Goal: Task Accomplishment & Management: Manage account settings

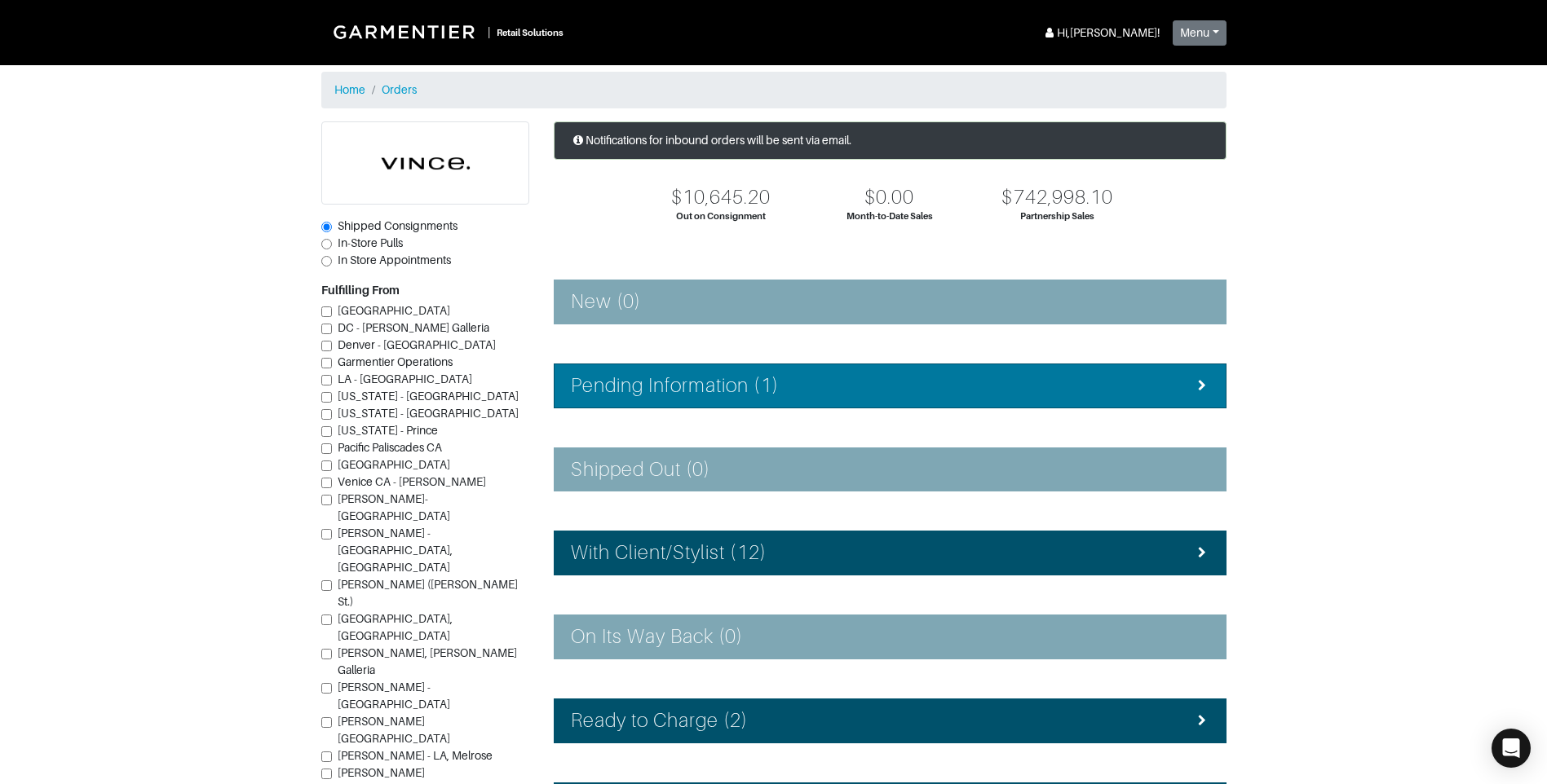
click at [840, 382] on div "Pending Information (1)" at bounding box center [890, 386] width 638 height 24
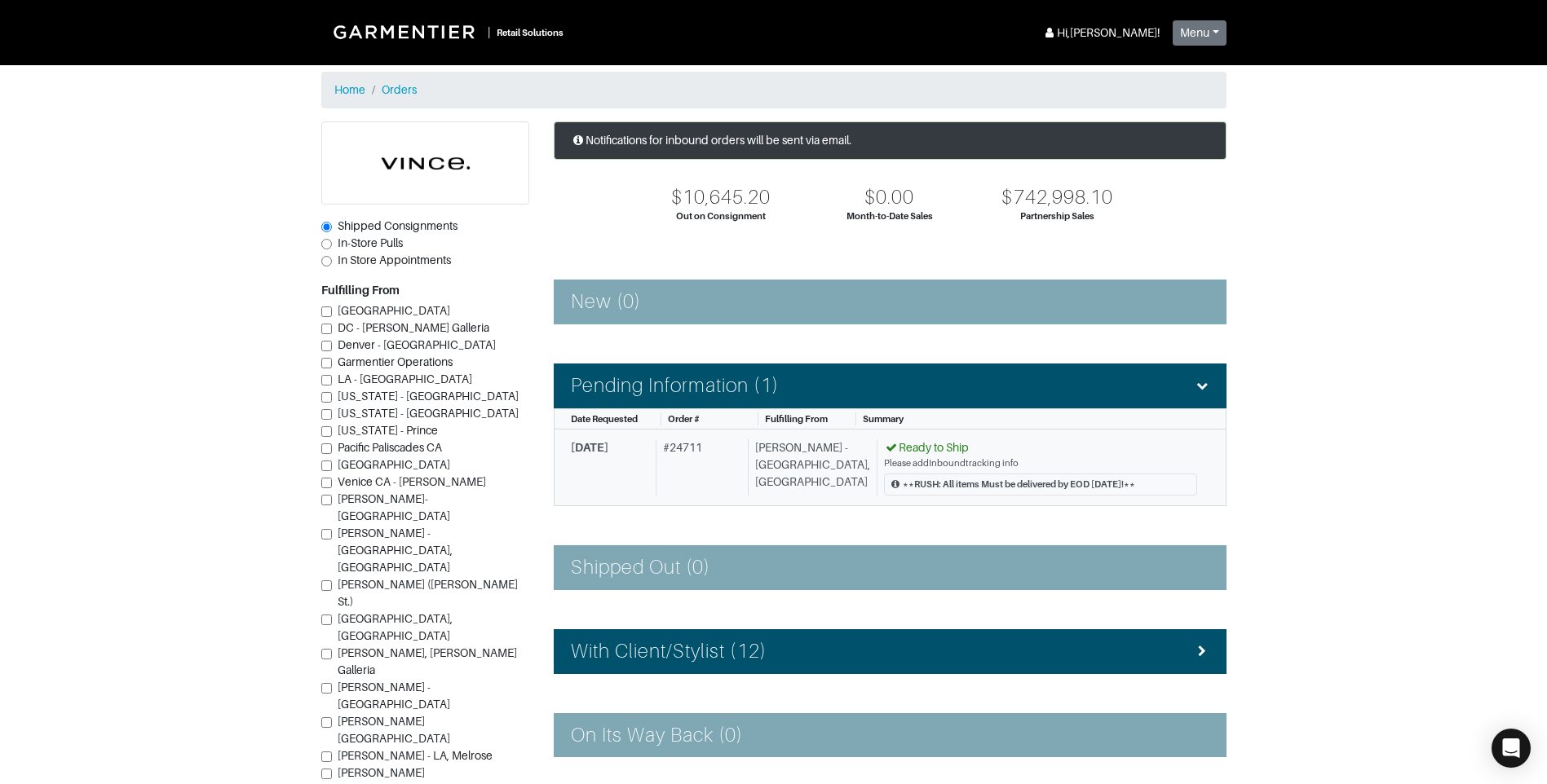
click at [795, 464] on div "[PERSON_NAME] - [GEOGRAPHIC_DATA], [GEOGRAPHIC_DATA]" at bounding box center [809, 467] width 123 height 56
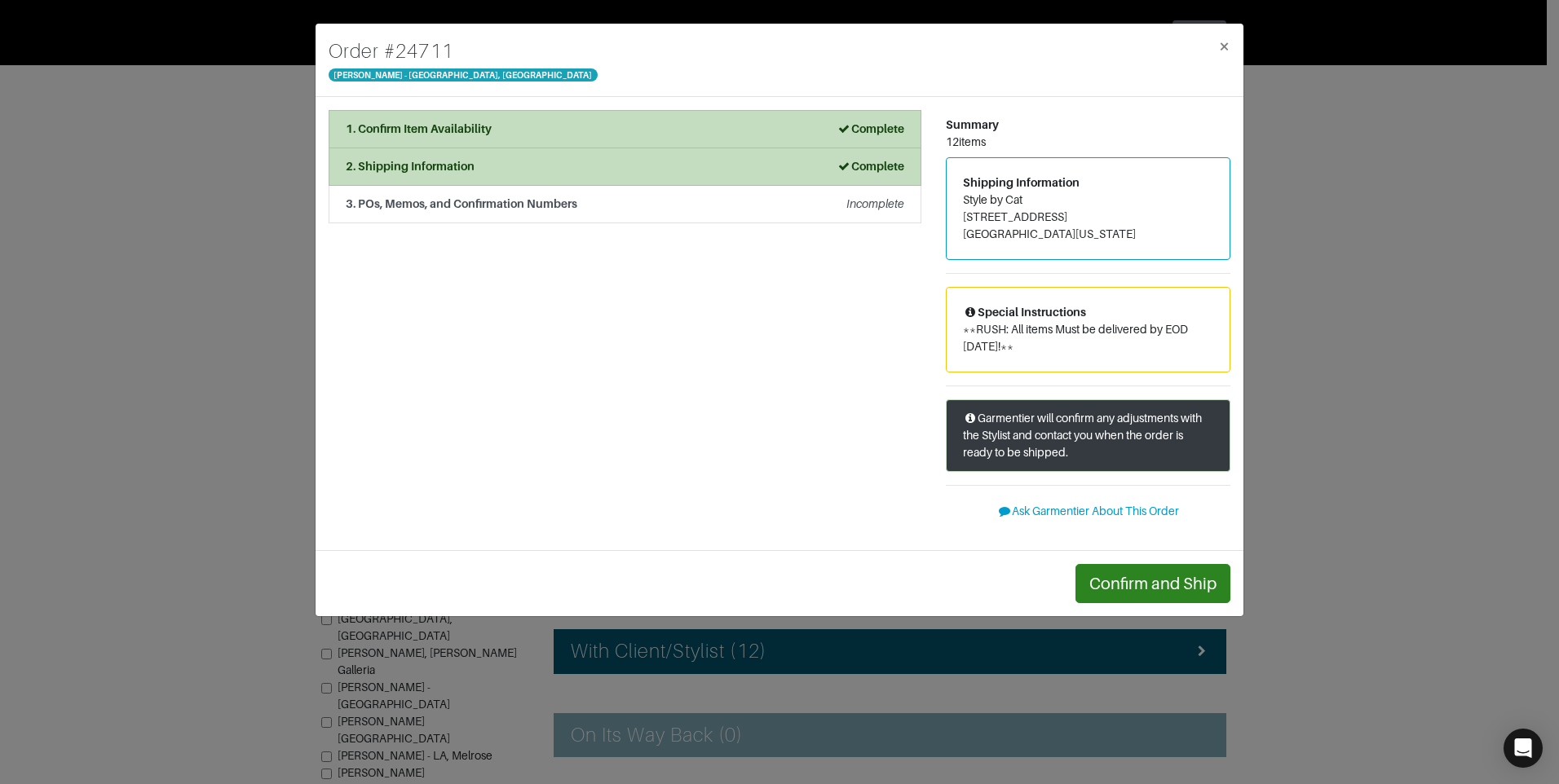
click at [1120, 603] on div "Confirm and Ship" at bounding box center [780, 583] width 928 height 66
click at [1117, 593] on button "Confirm and Ship" at bounding box center [1153, 583] width 155 height 39
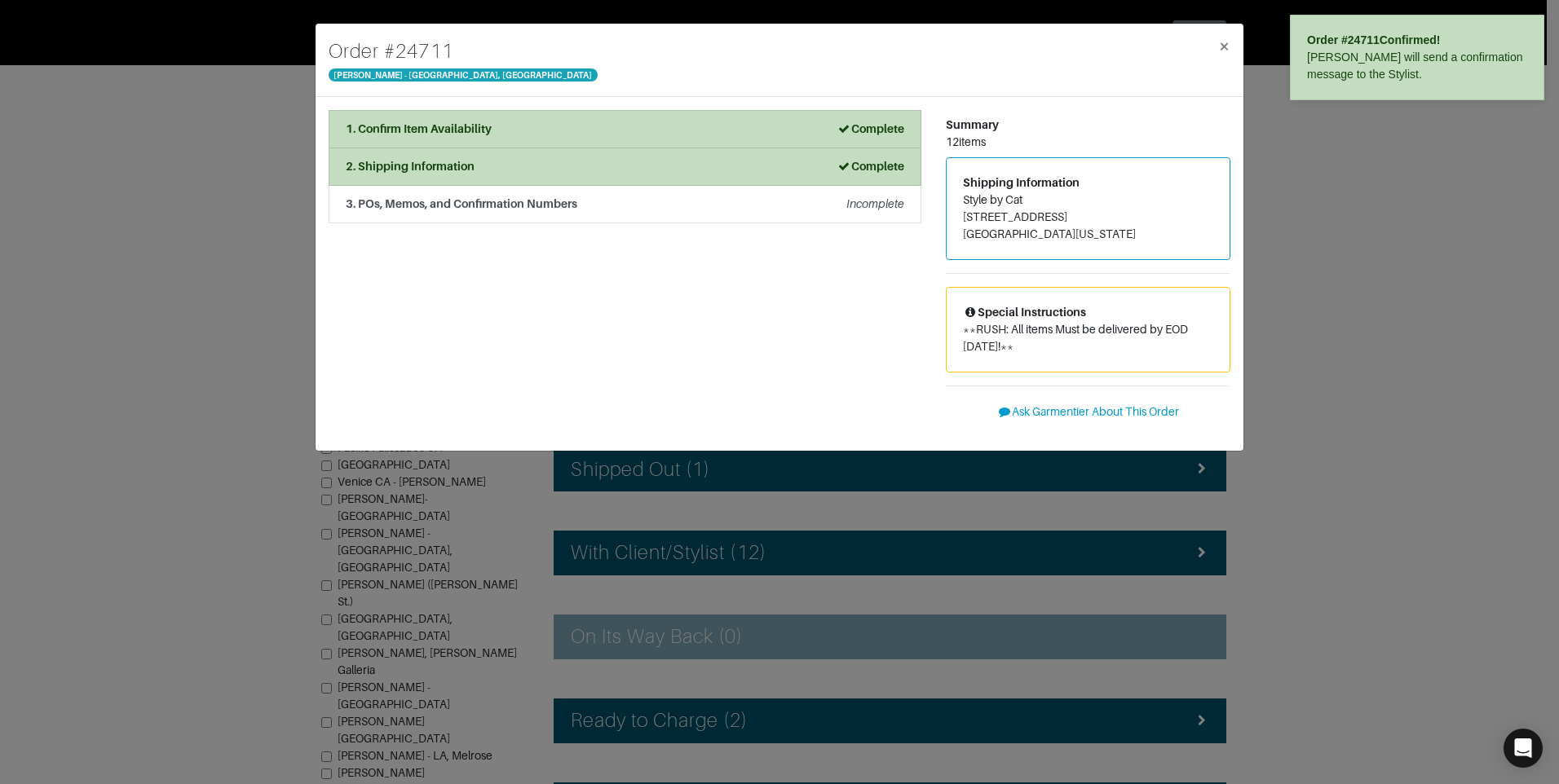
drag, startPoint x: 1317, startPoint y: 380, endPoint x: 1316, endPoint y: 389, distance: 9.1
click at [1316, 389] on div "Order # 24711 [PERSON_NAME] - [GEOGRAPHIC_DATA], [GEOGRAPHIC_DATA] × 1. Confirm…" at bounding box center [779, 392] width 1559 height 784
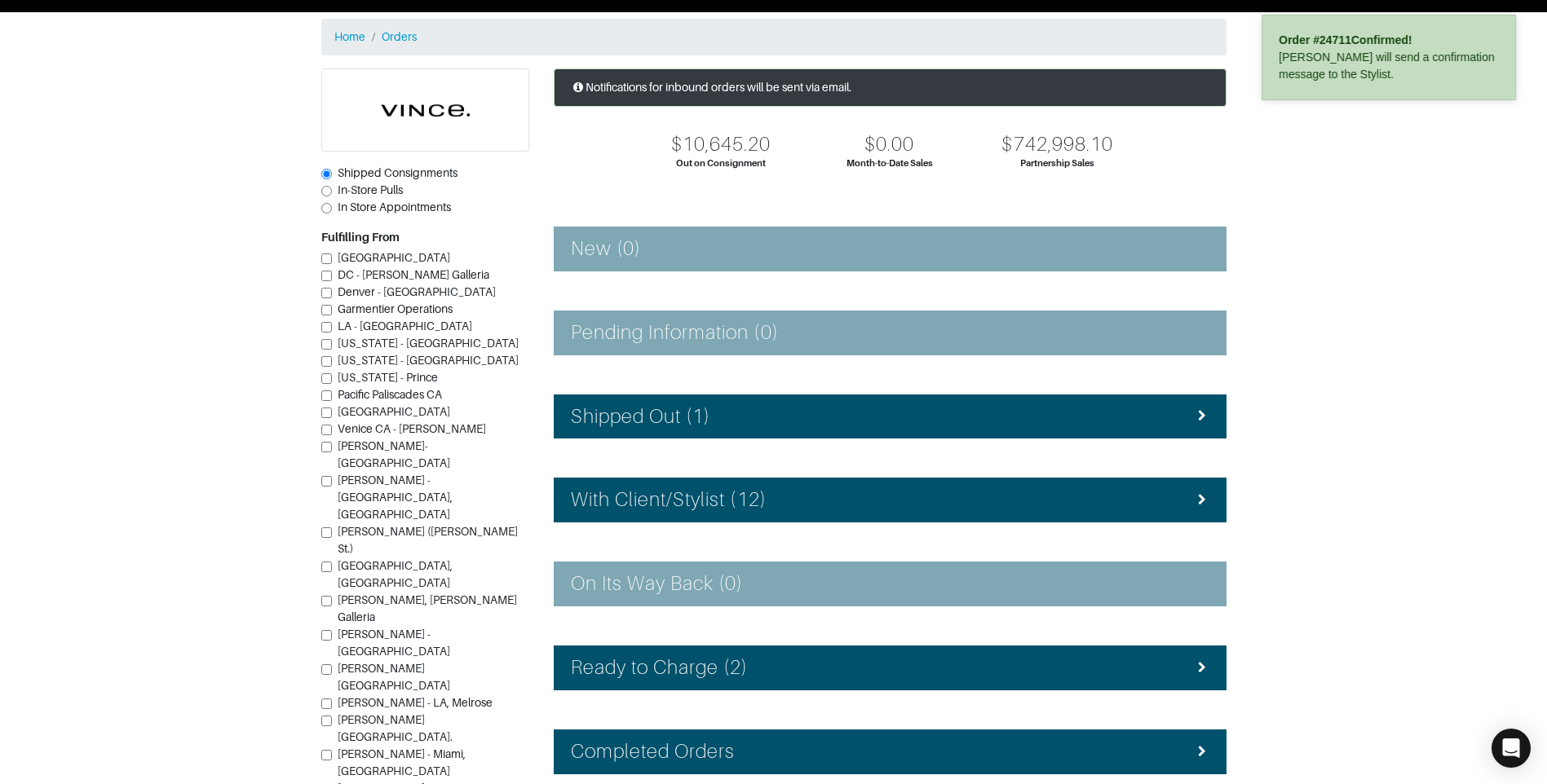
scroll to position [82, 0]
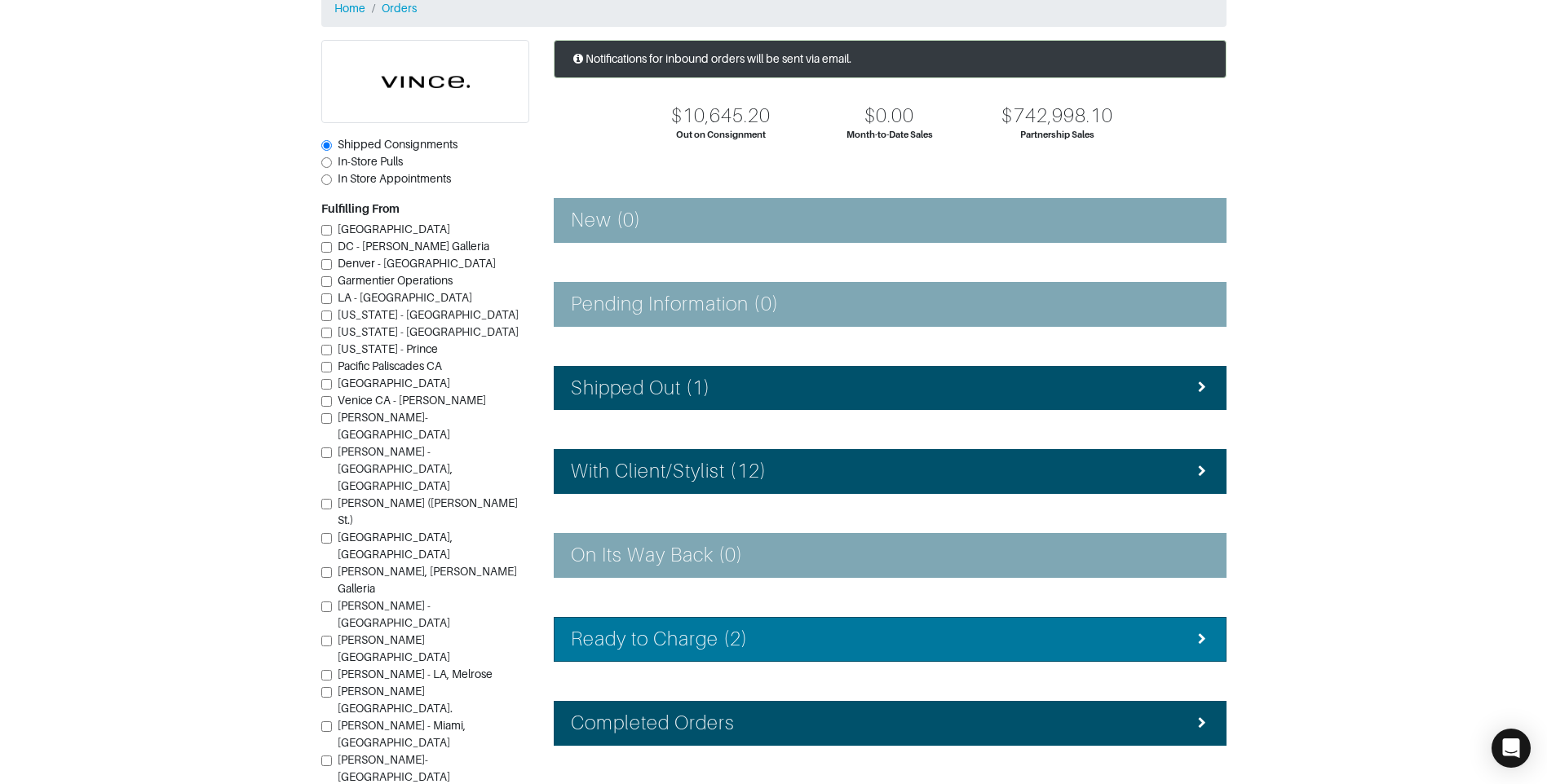
click at [932, 620] on li "Ready to Charge (2)" at bounding box center [890, 639] width 673 height 44
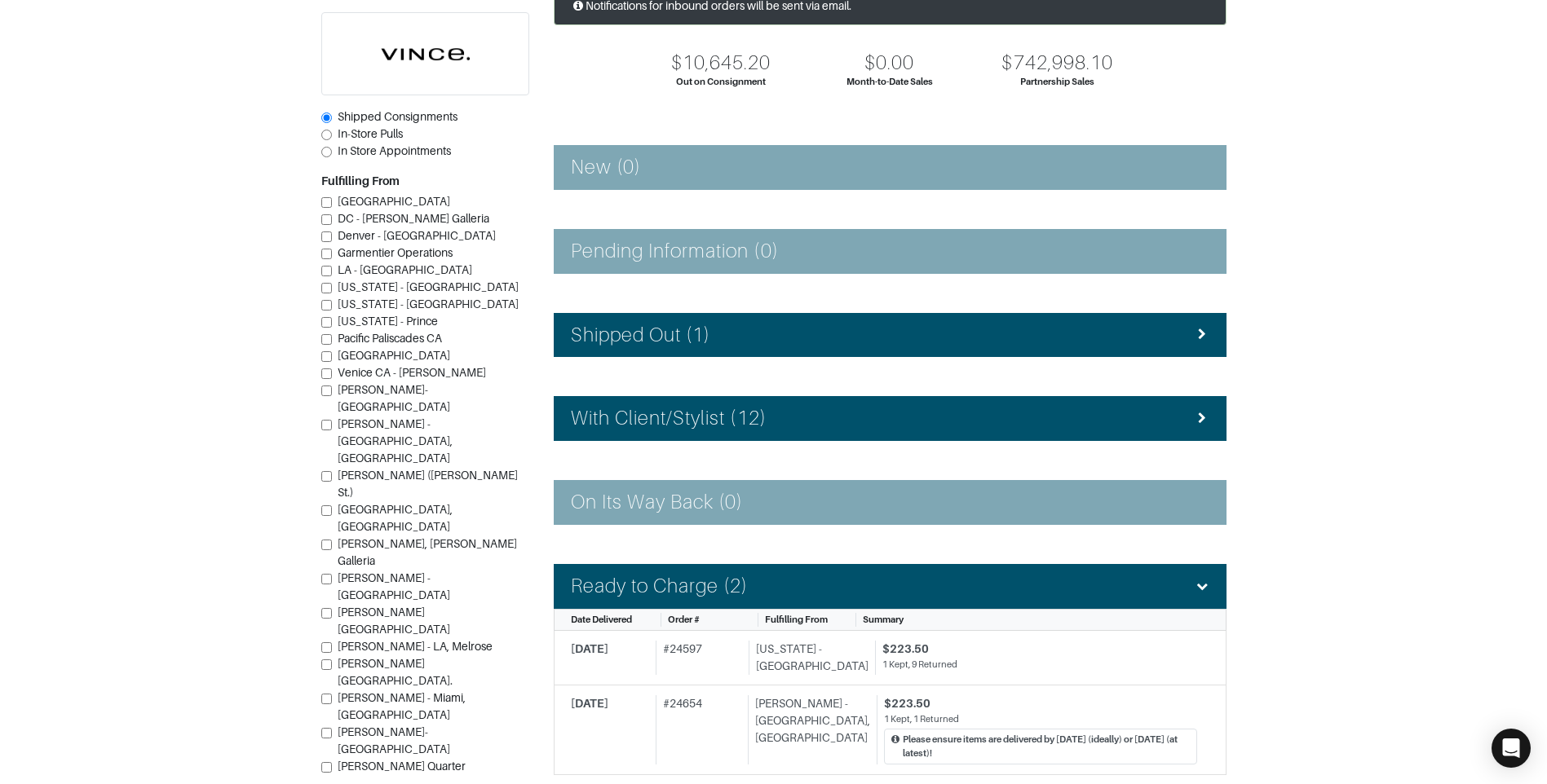
scroll to position [163, 0]
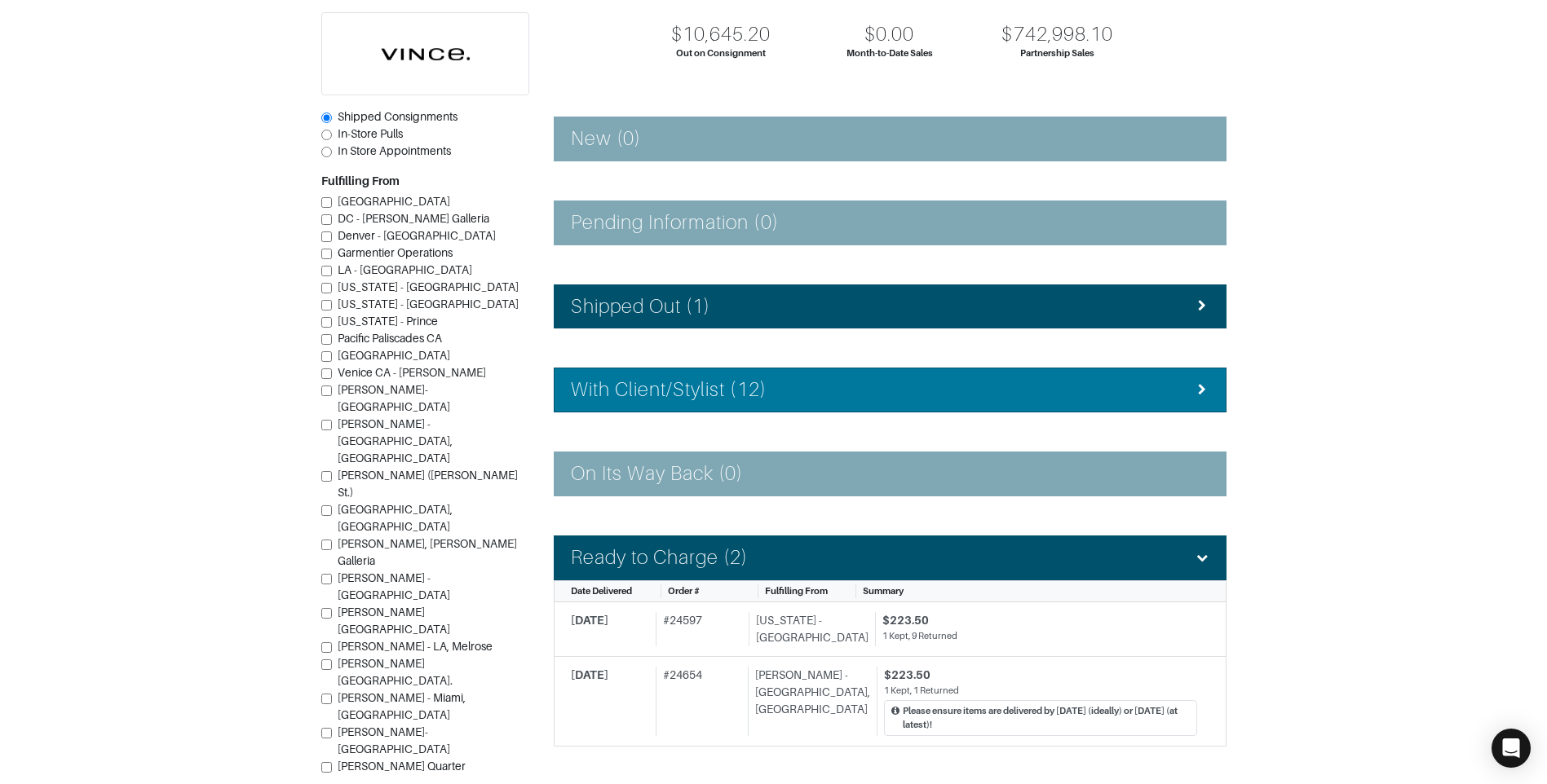
click at [757, 388] on h4 "With Client/Stylist (12)" at bounding box center [669, 390] width 196 height 24
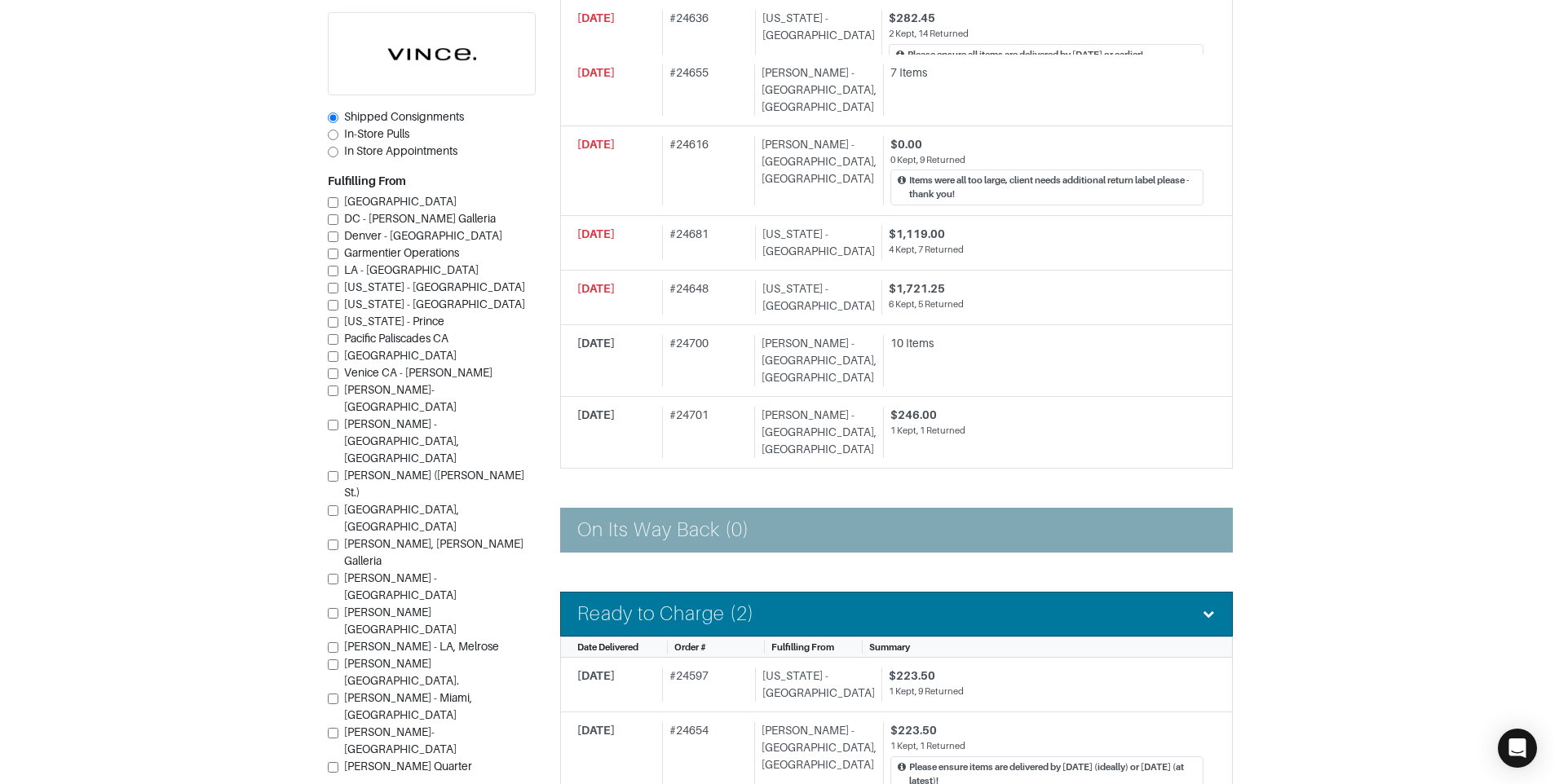
scroll to position [1060, 0]
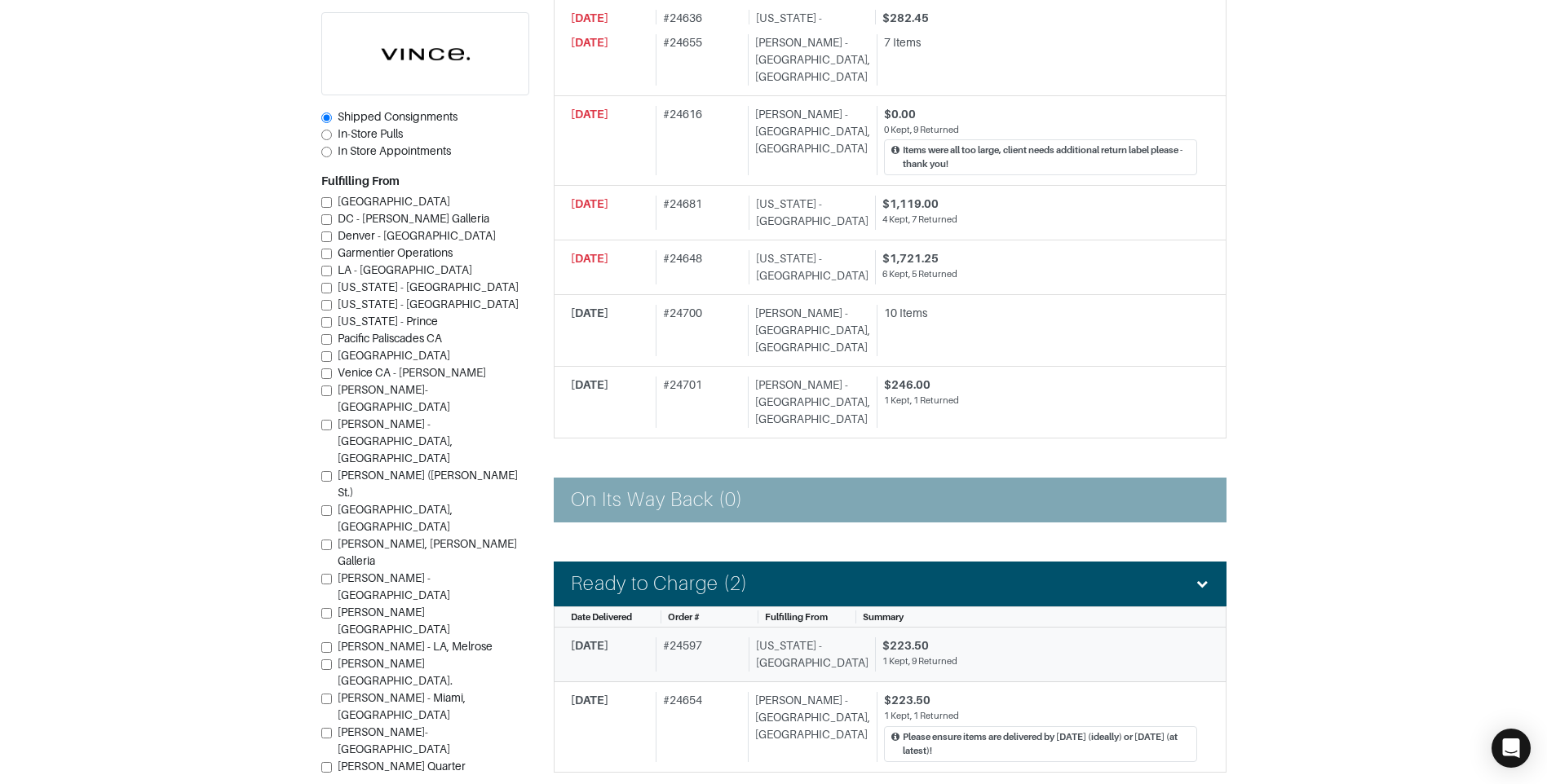
click at [725, 637] on div "# 24597" at bounding box center [698, 654] width 86 height 34
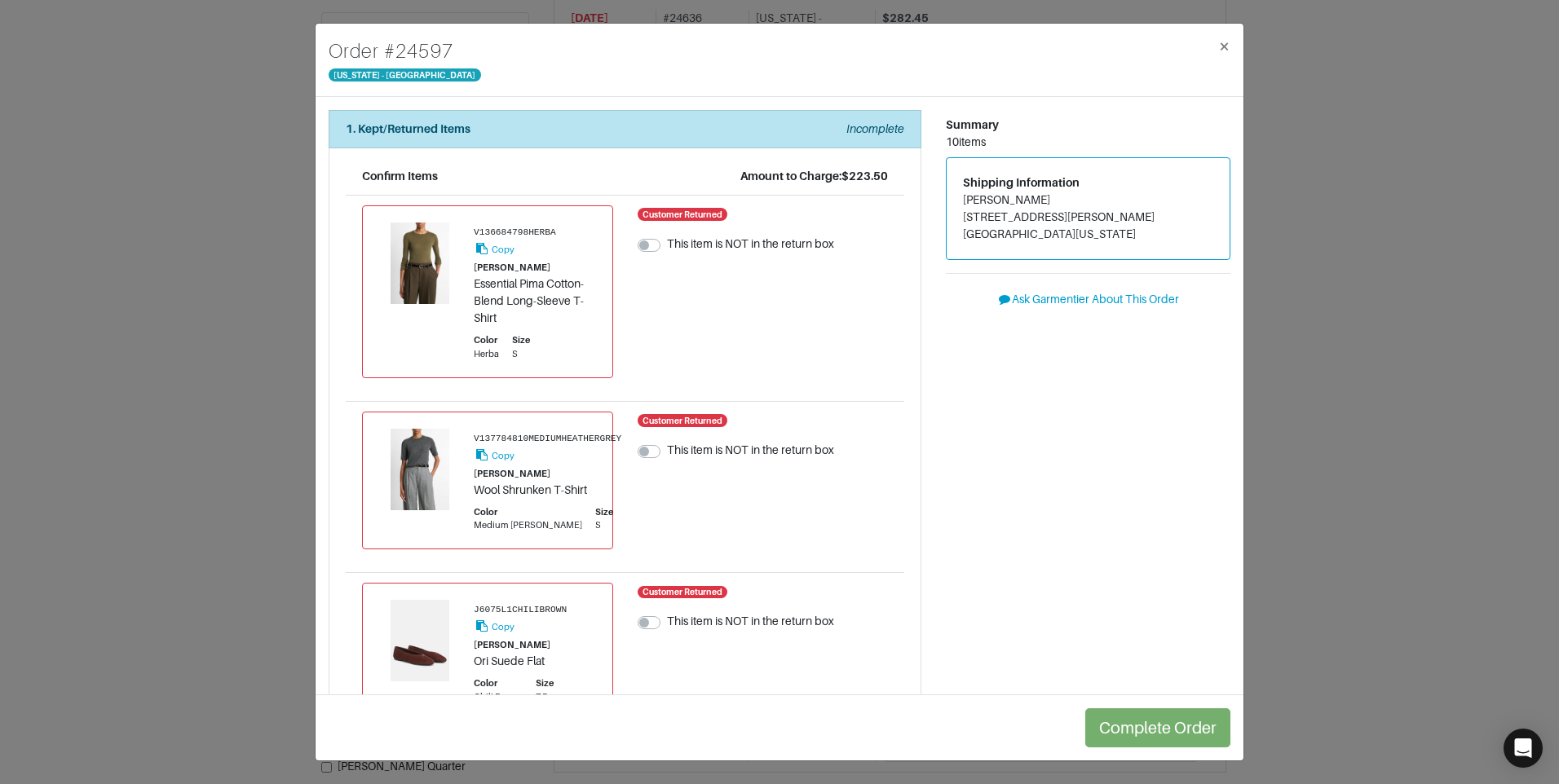
click at [299, 149] on div "Order # 24597 [US_STATE] - [GEOGRAPHIC_DATA] × 1. Kept/Returned Items Incomplet…" at bounding box center [779, 392] width 1559 height 784
